Goal: Transaction & Acquisition: Book appointment/travel/reservation

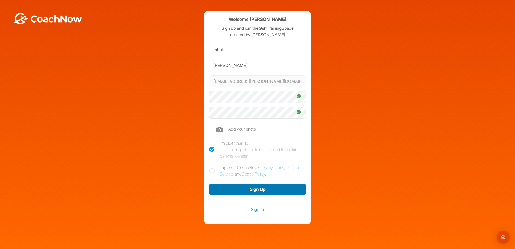
click at [243, 191] on button "Sign Up" at bounding box center [257, 190] width 97 height 12
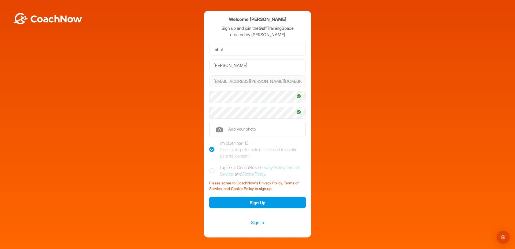
click at [211, 171] on icon at bounding box center [211, 170] width 5 height 5
click at [211, 168] on input "I agree to CoachNow's Privacy Policy , Terms of Service , and Cookie Policy ." at bounding box center [210, 165] width 3 height 3
checkbox input "true"
click at [248, 201] on button "Sign Up" at bounding box center [257, 203] width 97 height 12
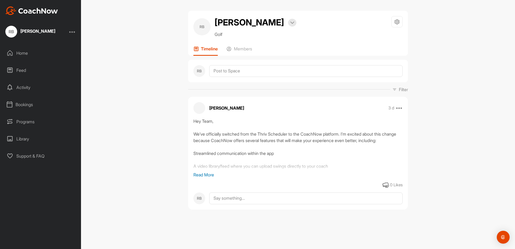
click at [28, 89] on div "Activity" at bounding box center [41, 87] width 76 height 13
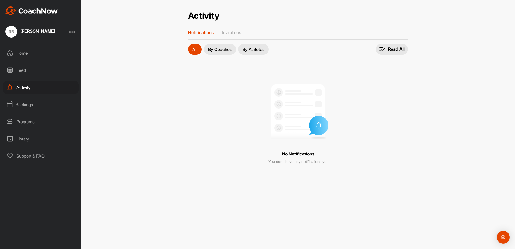
click at [226, 50] on p "By Coaches" at bounding box center [220, 49] width 24 height 4
click at [34, 54] on div "Home" at bounding box center [41, 52] width 76 height 13
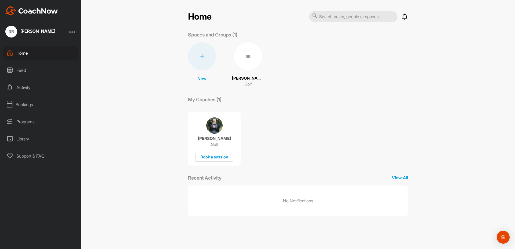
click at [199, 151] on div "[PERSON_NAME] Golf Book a session" at bounding box center [214, 139] width 53 height 54
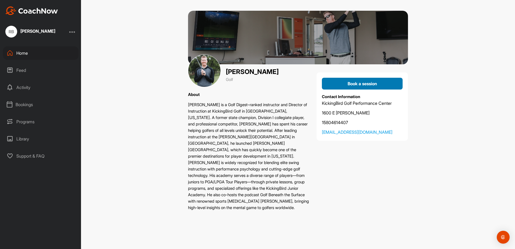
click at [382, 85] on div "Book a session" at bounding box center [362, 83] width 72 height 6
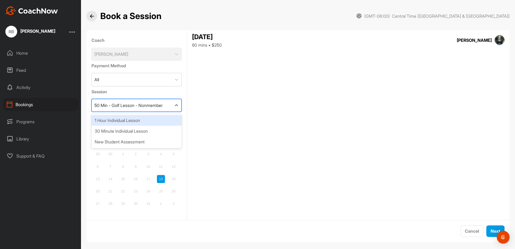
click at [163, 105] on div "50 Min - Golf Lesson - Nonmember" at bounding box center [128, 105] width 68 height 6
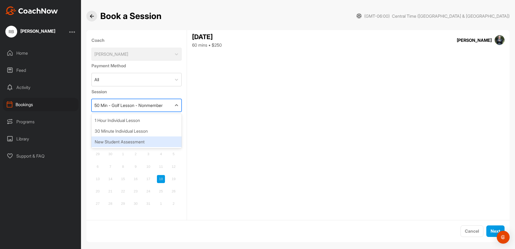
click at [140, 140] on div "New Student Assessment" at bounding box center [136, 141] width 90 height 11
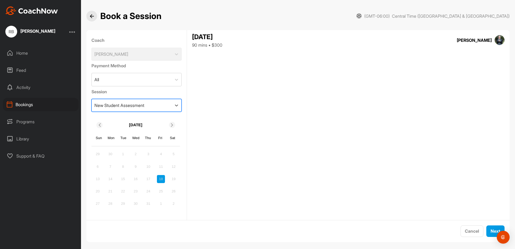
click at [158, 105] on div "New Student Assessment" at bounding box center [132, 105] width 80 height 12
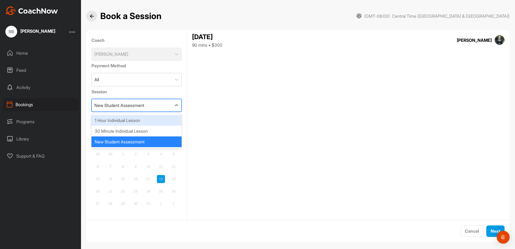
click at [145, 125] on div "1 Hour Individual Lesson" at bounding box center [136, 120] width 90 height 11
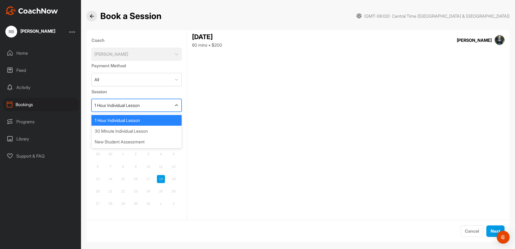
click at [152, 108] on div "1 Hour Individual Lesson" at bounding box center [132, 105] width 80 height 12
click at [144, 121] on div "1 Hour Individual Lesson" at bounding box center [136, 120] width 90 height 11
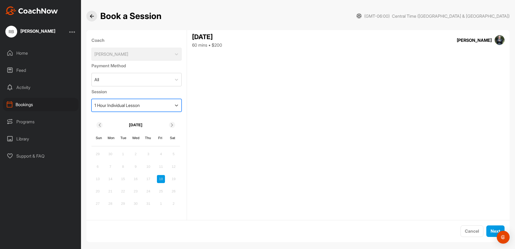
click at [169, 126] on div "[DATE]" at bounding box center [135, 125] width 88 height 10
click at [172, 127] on div at bounding box center [172, 125] width 6 height 6
